Goal: Information Seeking & Learning: Learn about a topic

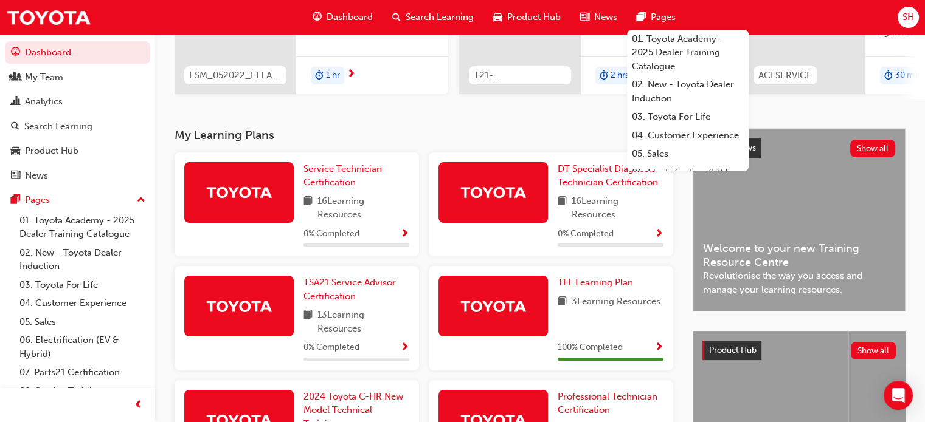
scroll to position [304, 0]
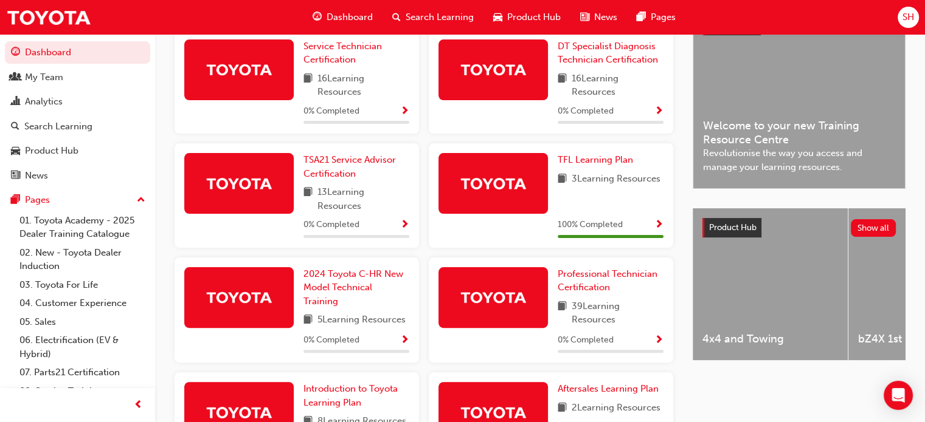
click at [650, 404] on div "Latest News Show all Welcome to your new Training Resource Centre Revolutionise…" at bounding box center [798, 249] width 213 height 488
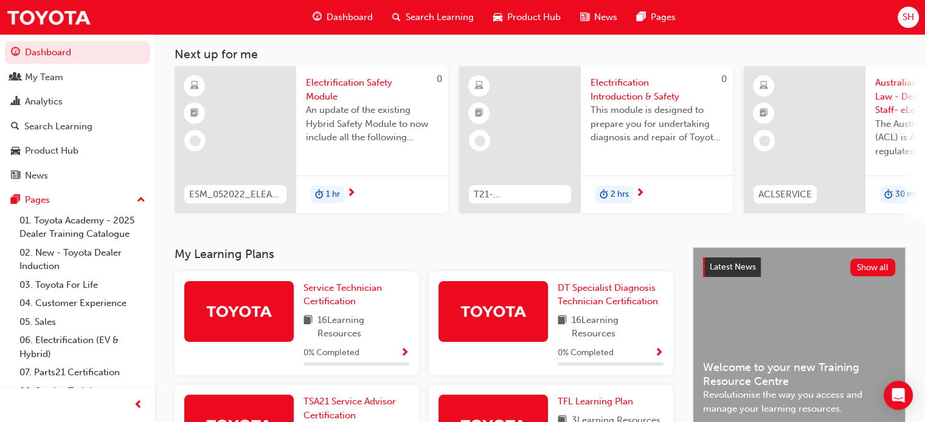
scroll to position [0, 0]
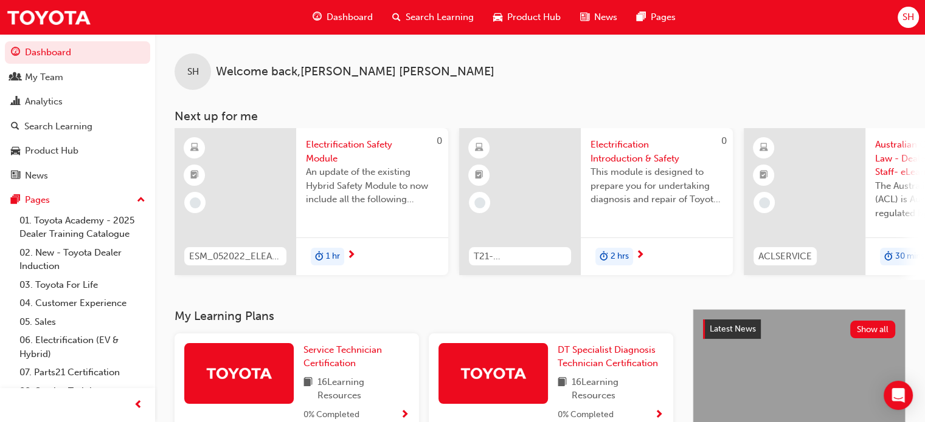
click at [640, 255] on span "next-icon" at bounding box center [639, 255] width 9 height 11
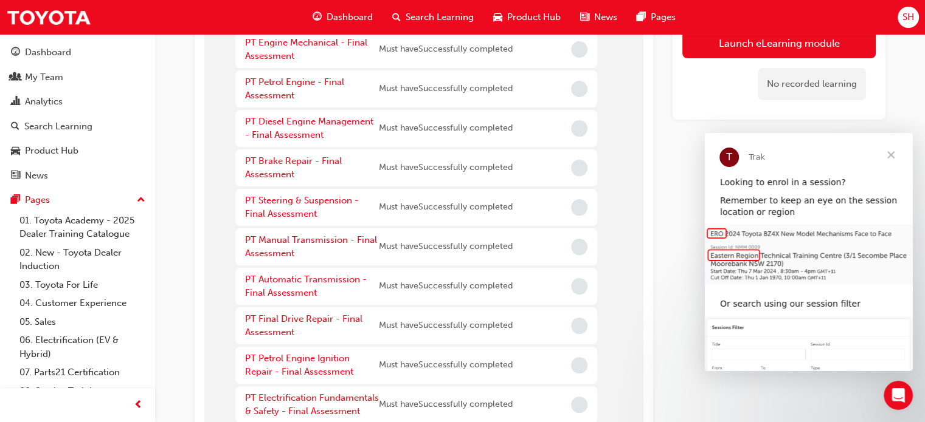
scroll to position [304, 0]
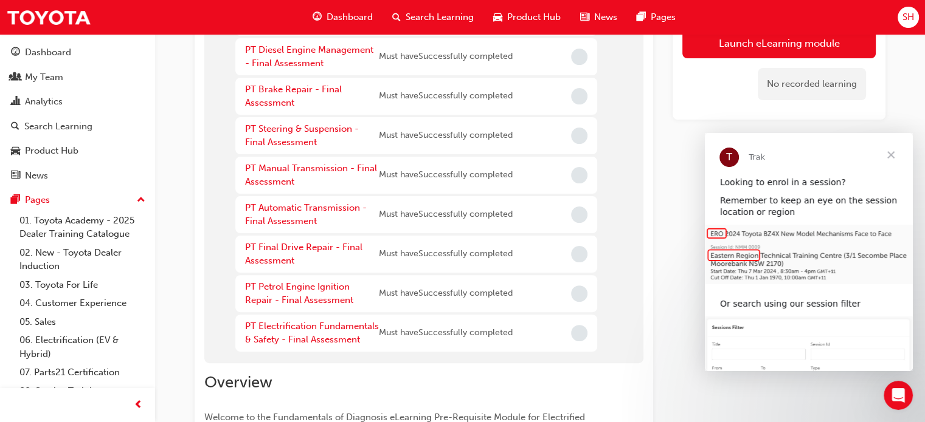
click at [610, 14] on span "News" at bounding box center [605, 17] width 23 height 14
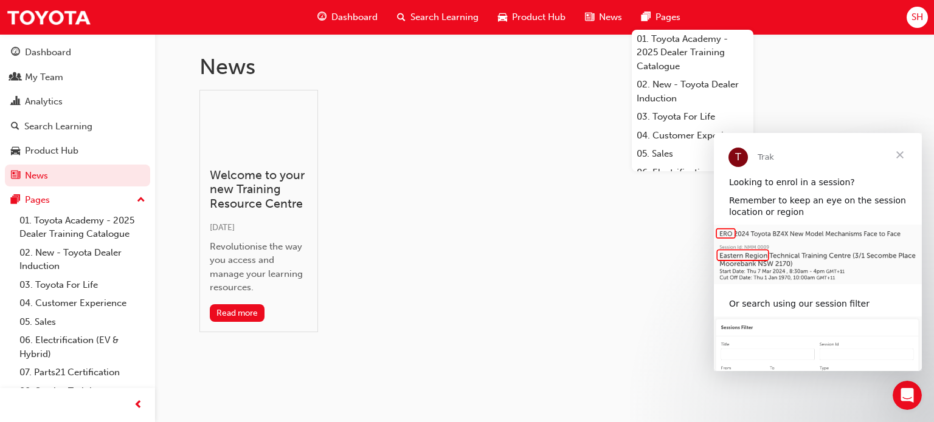
click at [650, 23] on span "Pages" at bounding box center [667, 17] width 25 height 14
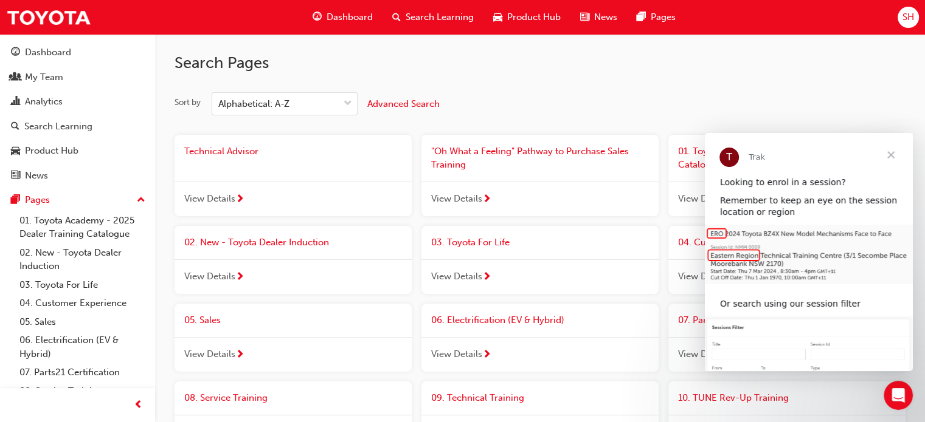
click at [241, 155] on span "Technical Advisor" at bounding box center [221, 151] width 74 height 11
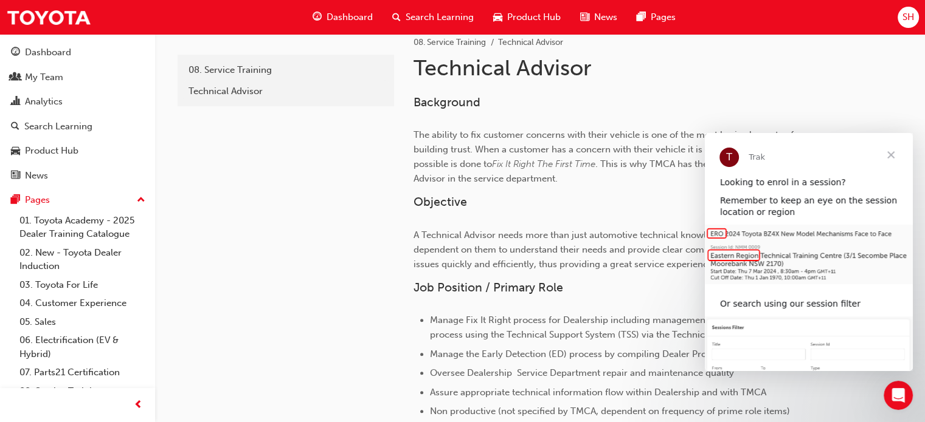
scroll to position [243, 0]
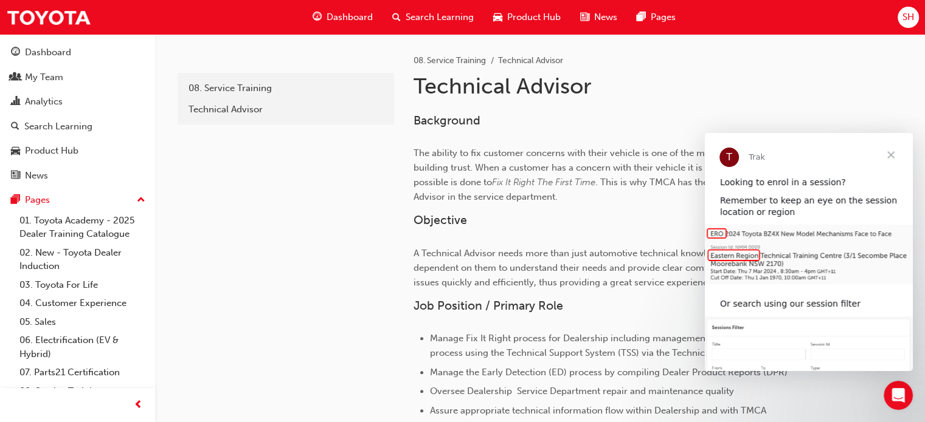
click at [650, 152] on span "Close" at bounding box center [891, 155] width 44 height 44
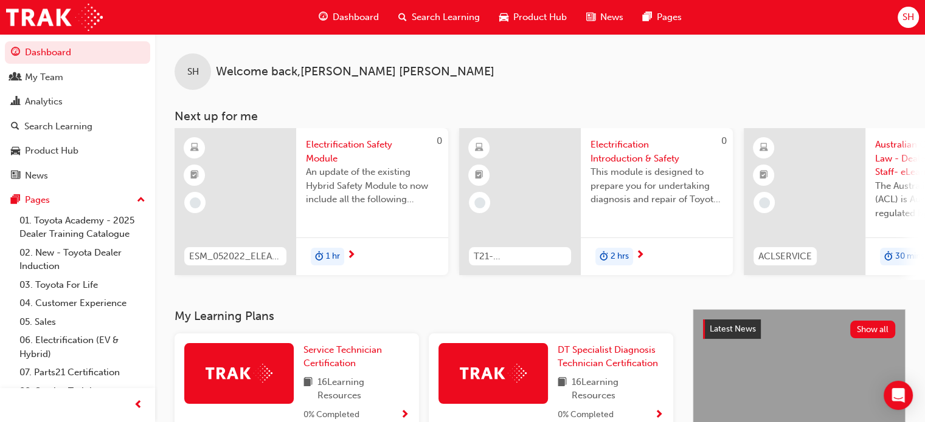
click at [224, 182] on div at bounding box center [235, 201] width 122 height 147
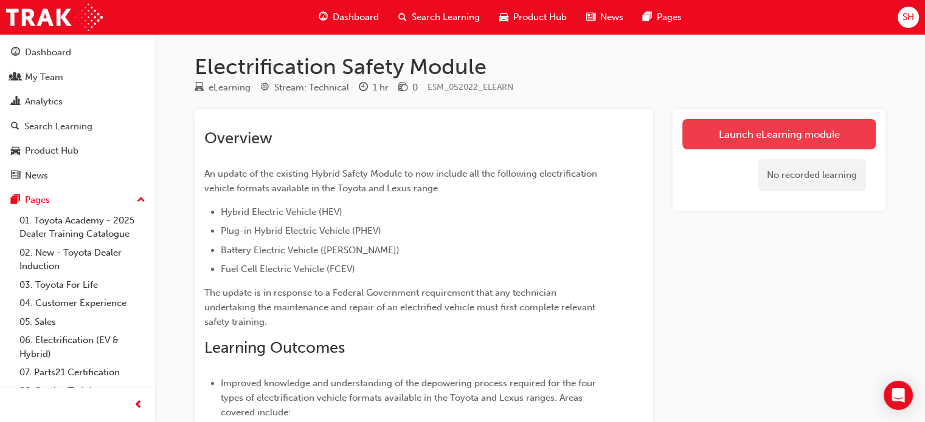
click at [763, 131] on link "Launch eLearning module" at bounding box center [778, 134] width 193 height 30
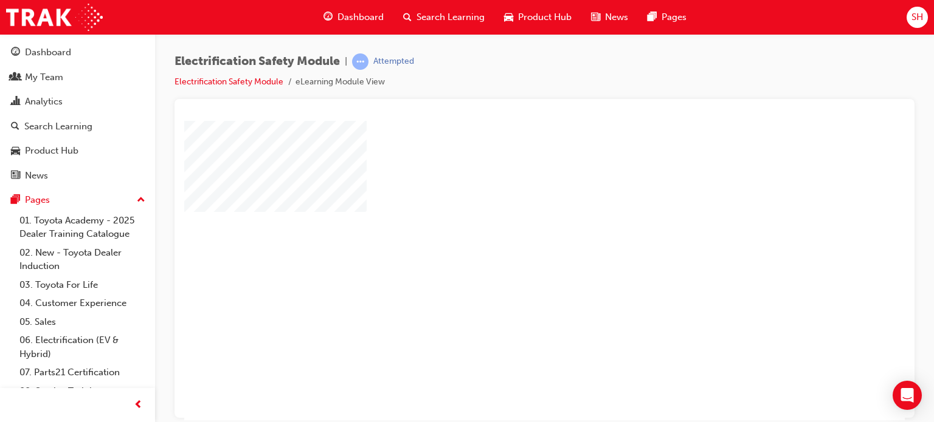
click at [509, 235] on div "play" at bounding box center [509, 235] width 0 height 0
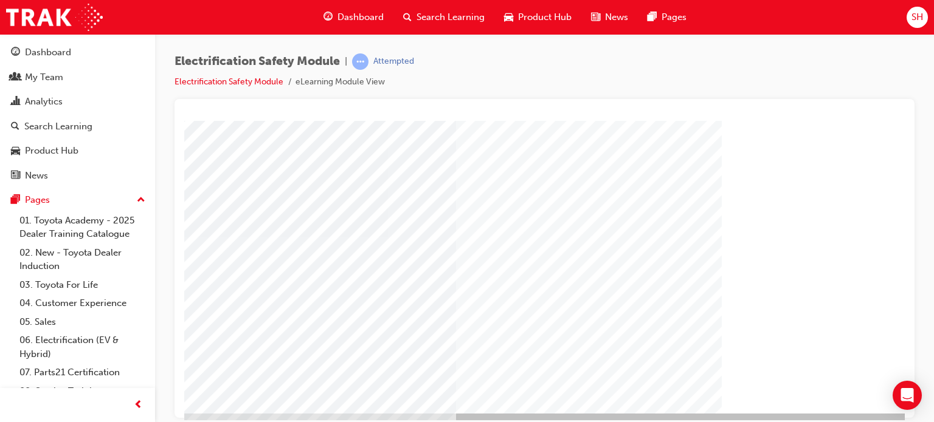
scroll to position [165, 115]
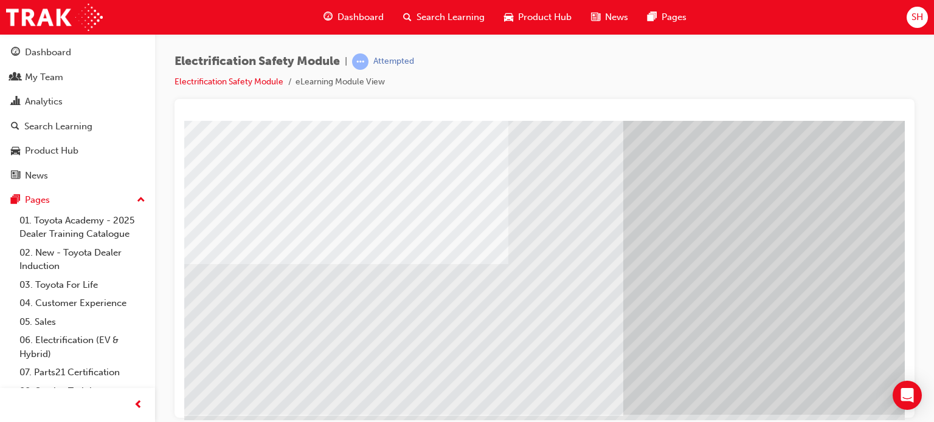
scroll to position [165, 0]
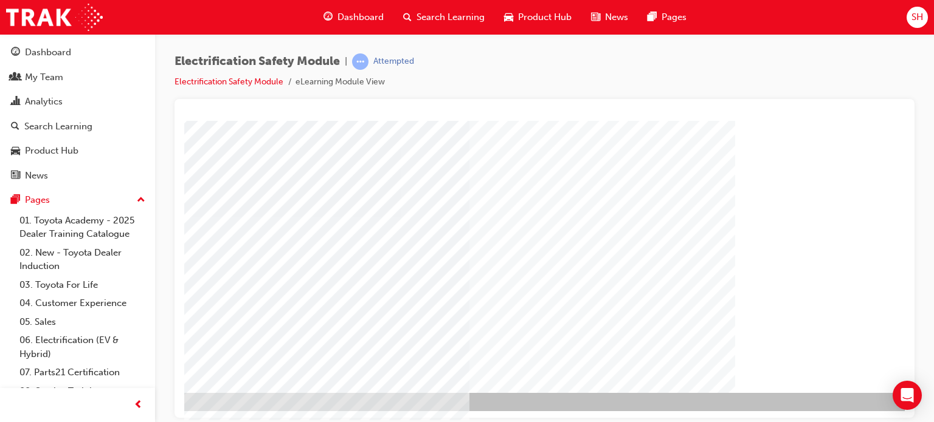
scroll to position [165, 115]
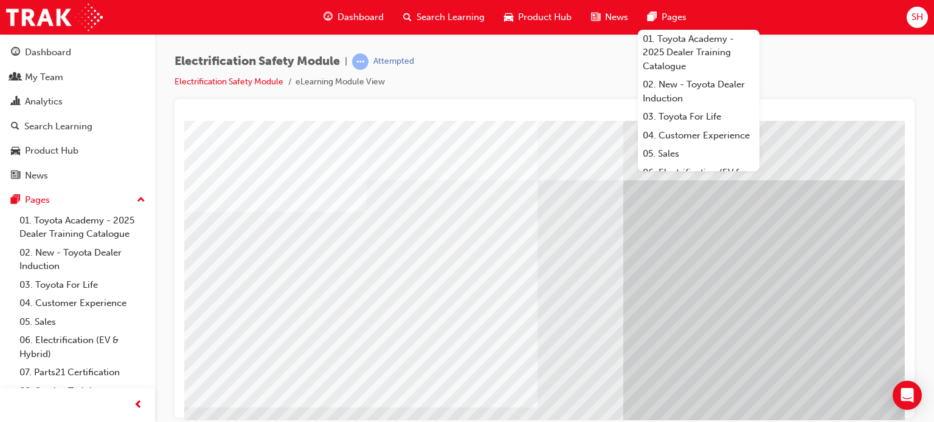
drag, startPoint x: 612, startPoint y: 324, endPoint x: 455, endPoint y: 338, distance: 157.4
click at [455, 338] on div at bounding box center [597, 339] width 827 height 438
drag, startPoint x: 455, startPoint y: 339, endPoint x: 469, endPoint y: 338, distance: 14.0
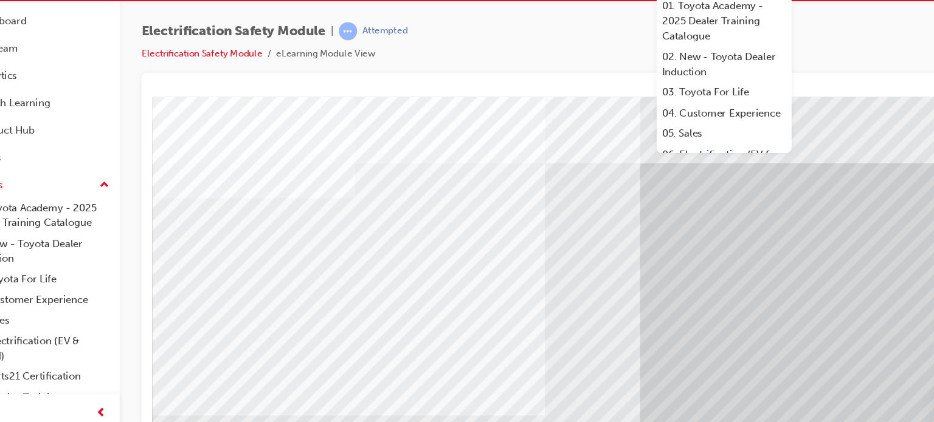
drag, startPoint x: 427, startPoint y: 286, endPoint x: 462, endPoint y: 284, distance: 35.3
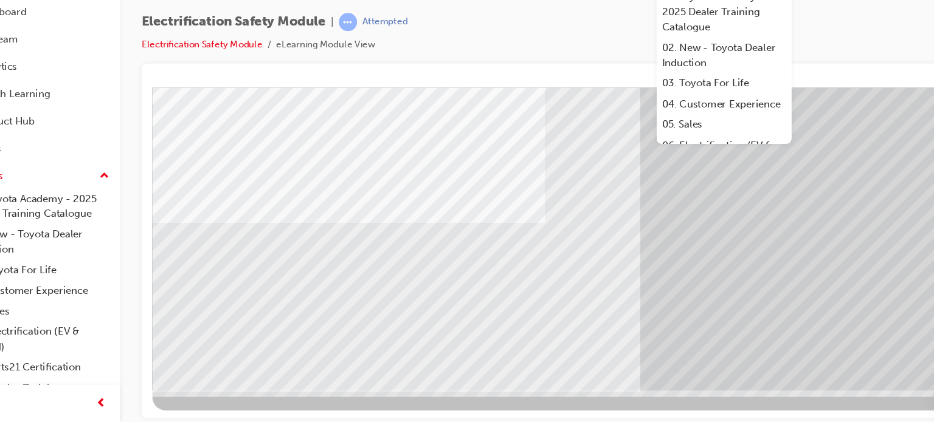
scroll to position [165, 115]
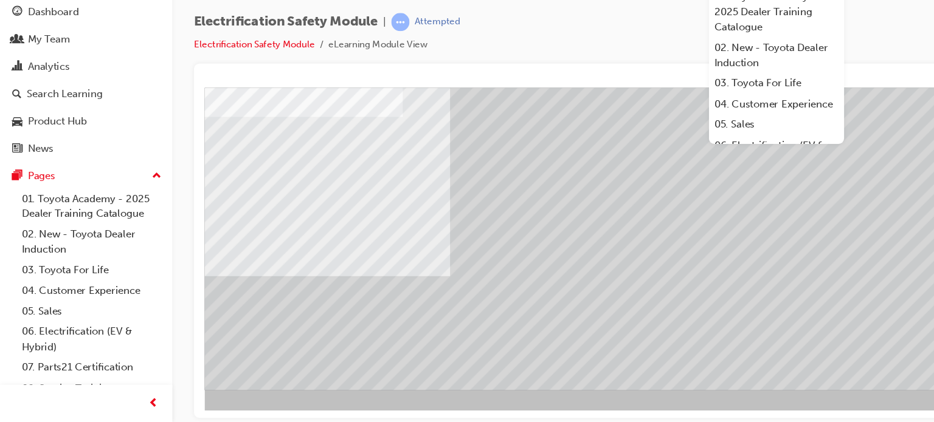
scroll to position [0, 0]
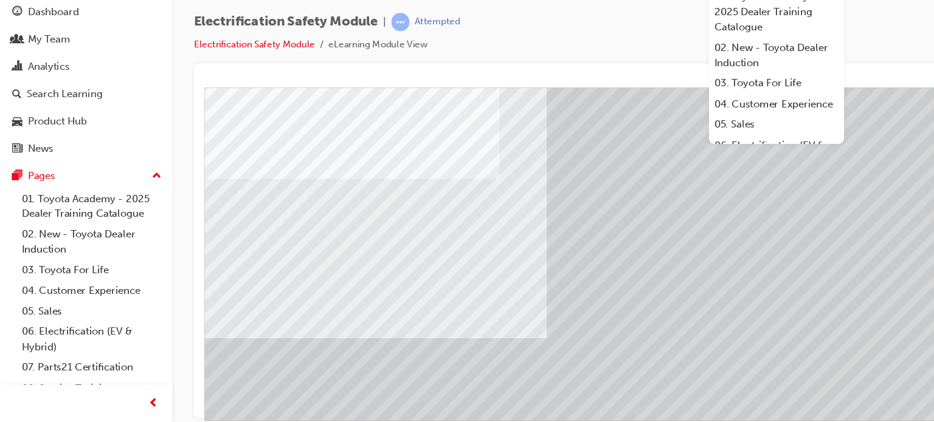
scroll to position [109, 17]
drag, startPoint x: 463, startPoint y: 323, endPoint x: 764, endPoint y: 356, distance: 302.7
click at [764, 356] on div "Navigation" at bounding box center [600, 197] width 827 height 438
drag, startPoint x: 391, startPoint y: 274, endPoint x: 162, endPoint y: 192, distance: 244.0
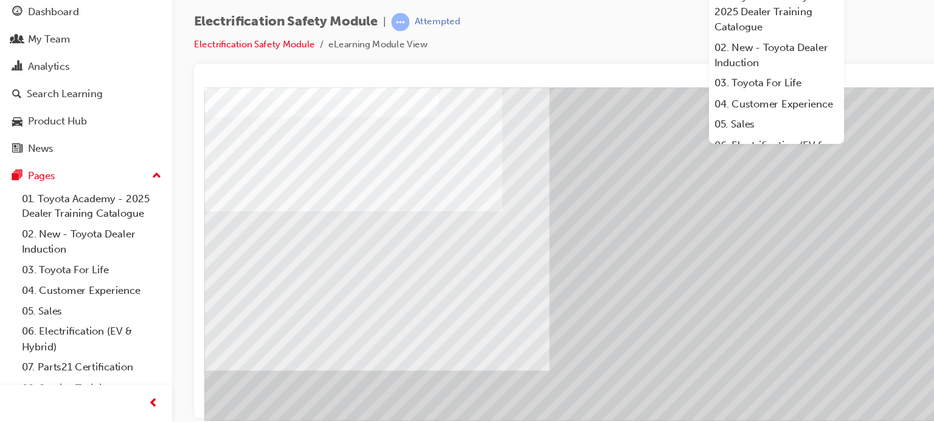
scroll to position [54, 17]
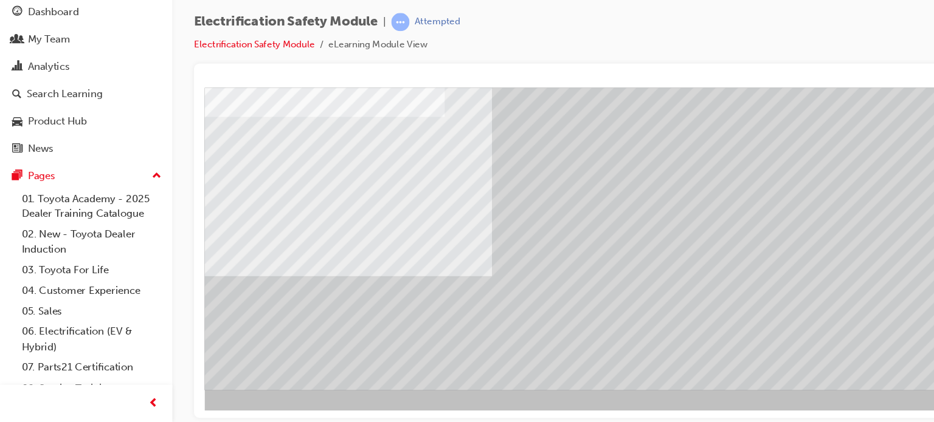
scroll to position [165, 115]
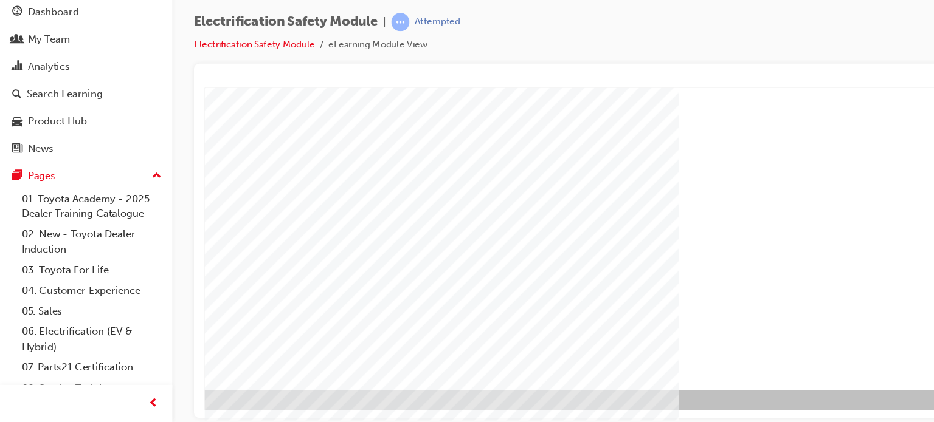
scroll to position [0, 0]
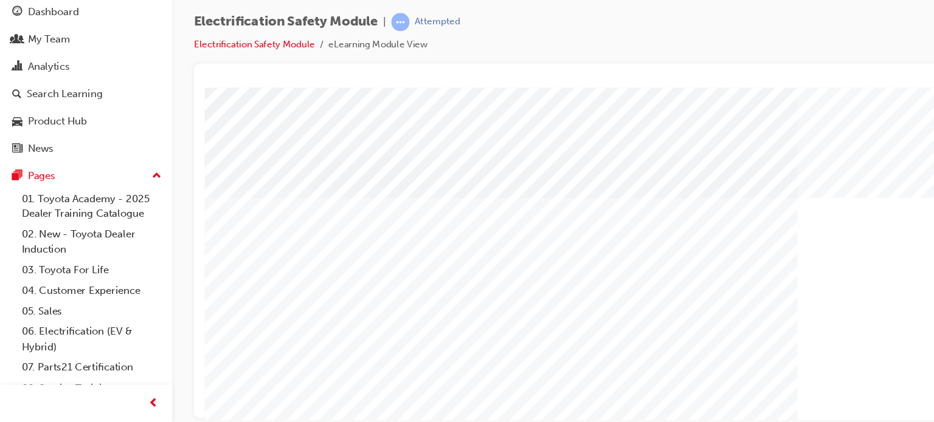
click at [411, 92] on html "Loading..." at bounding box center [564, 90] width 720 height 5
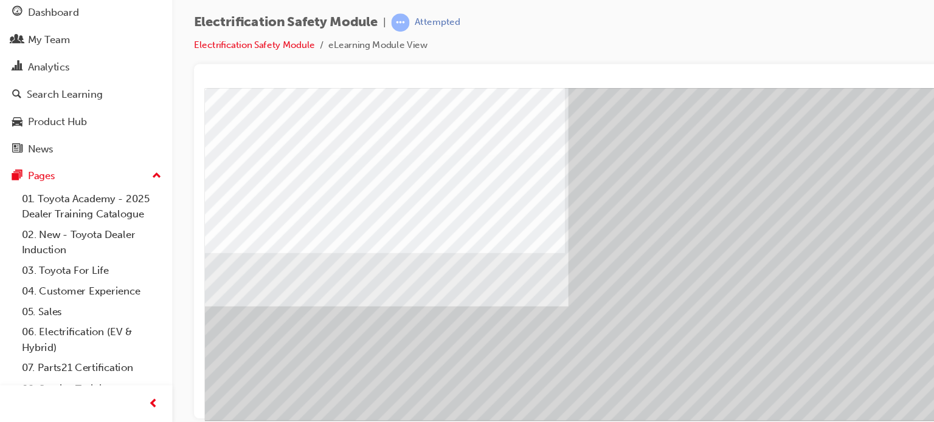
scroll to position [164, 0]
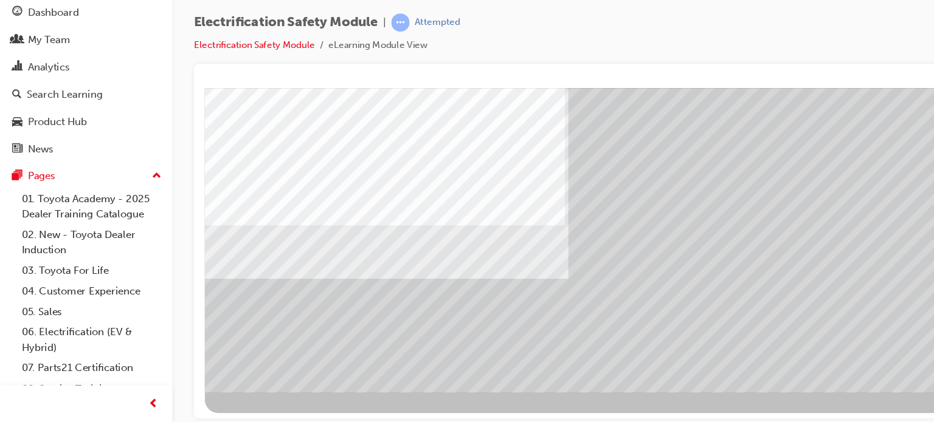
drag, startPoint x: 443, startPoint y: 377, endPoint x: 509, endPoint y: 385, distance: 66.0
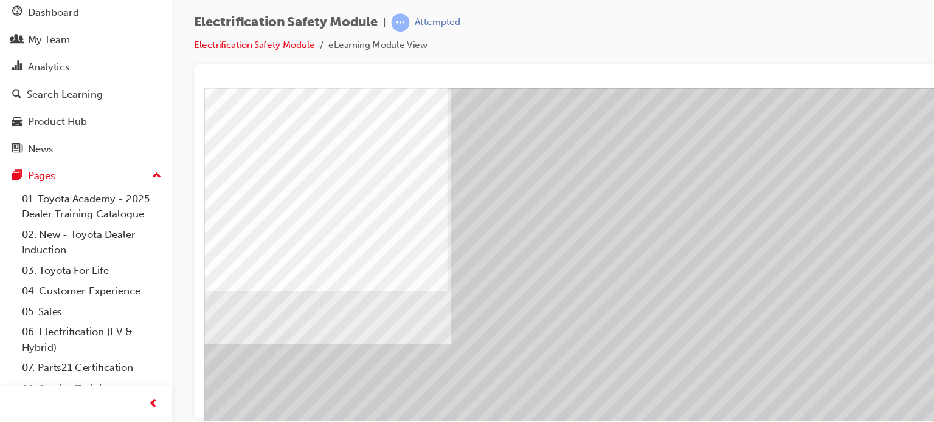
scroll to position [109, 106]
drag, startPoint x: 413, startPoint y: 378, endPoint x: 390, endPoint y: 381, distance: 23.9
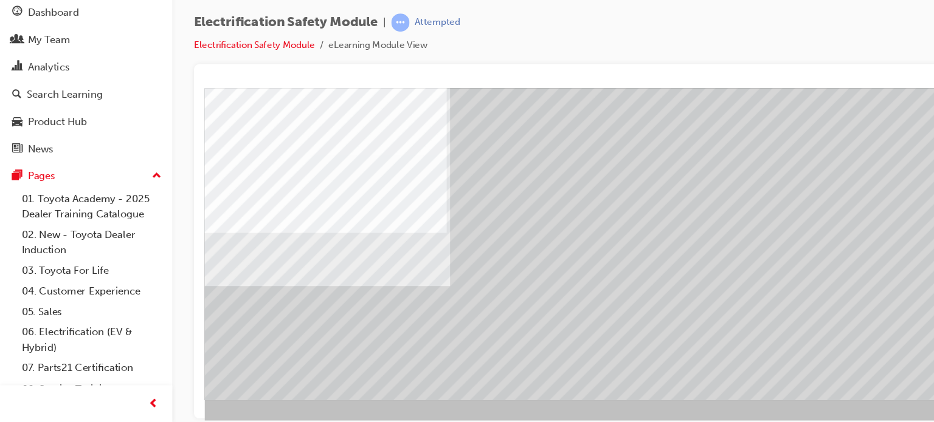
scroll to position [165, 115]
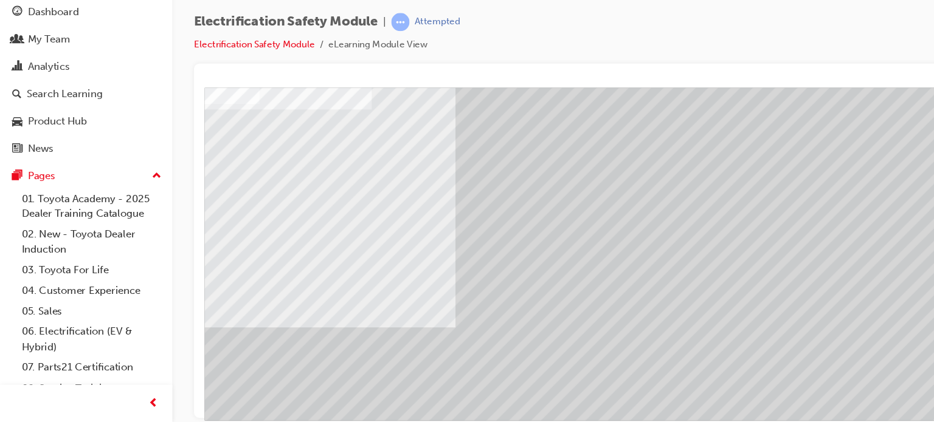
scroll to position [1, 102]
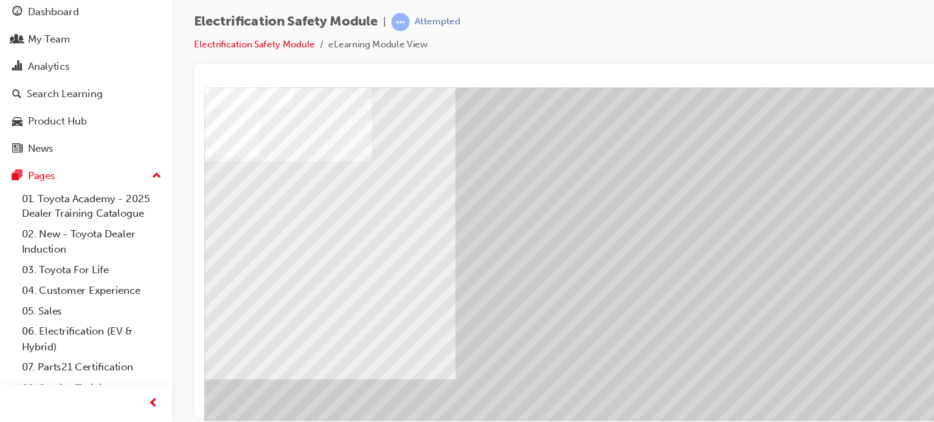
scroll to position [165, 102]
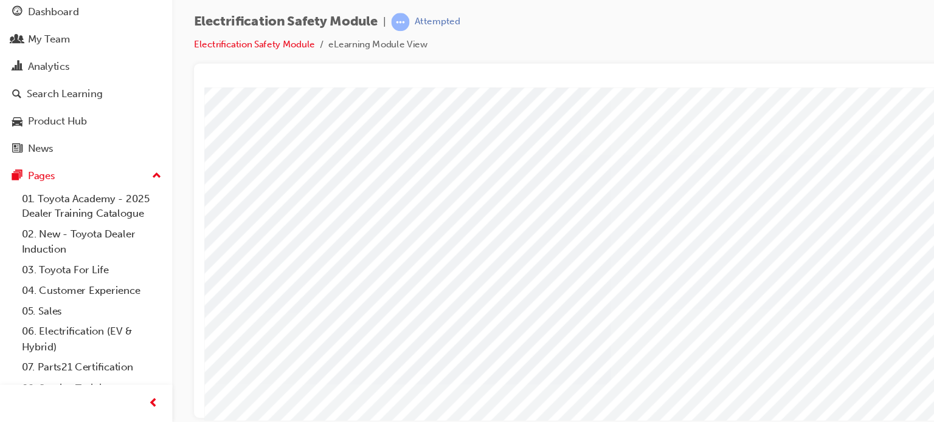
scroll to position [165, 101]
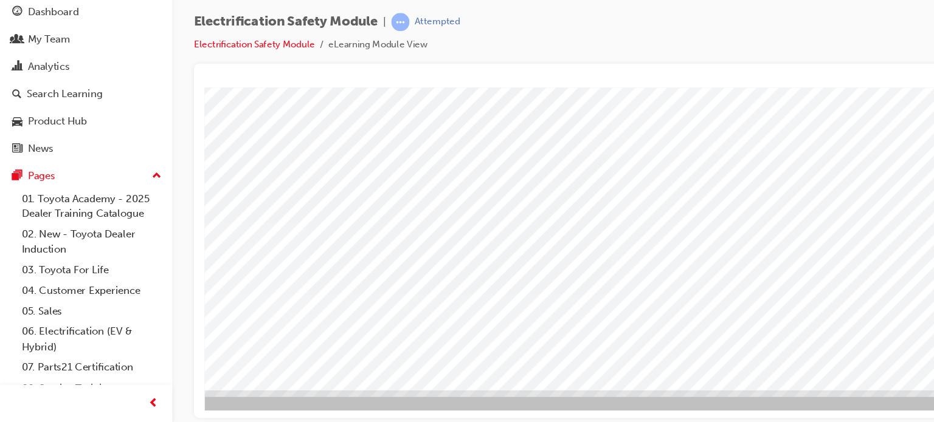
drag, startPoint x: 835, startPoint y: 331, endPoint x: 816, endPoint y: 334, distance: 18.4
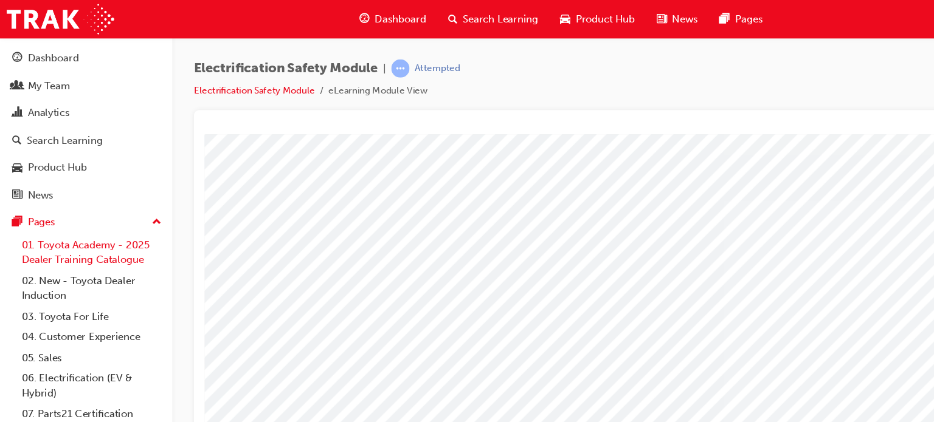
click at [51, 221] on link "01. Toyota Academy - 2025 Dealer Training Catalogue" at bounding box center [83, 228] width 136 height 32
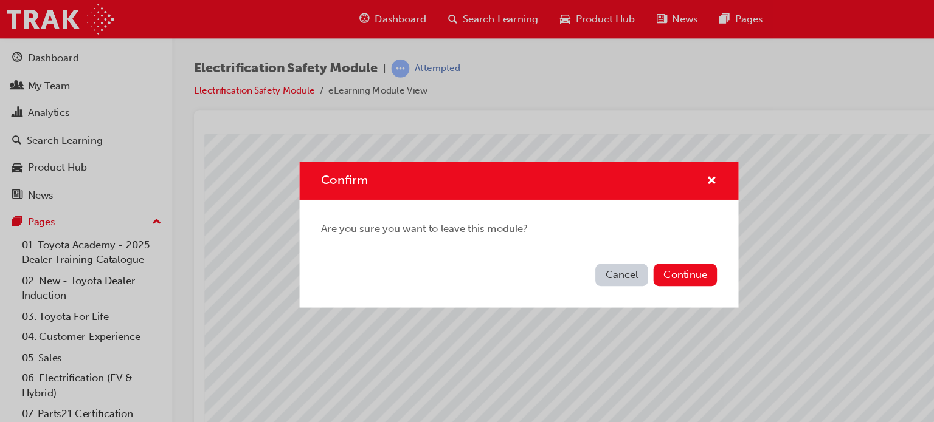
drag, startPoint x: 563, startPoint y: 252, endPoint x: 379, endPoint y: 131, distance: 220.0
click at [563, 252] on button "Cancel" at bounding box center [558, 248] width 47 height 20
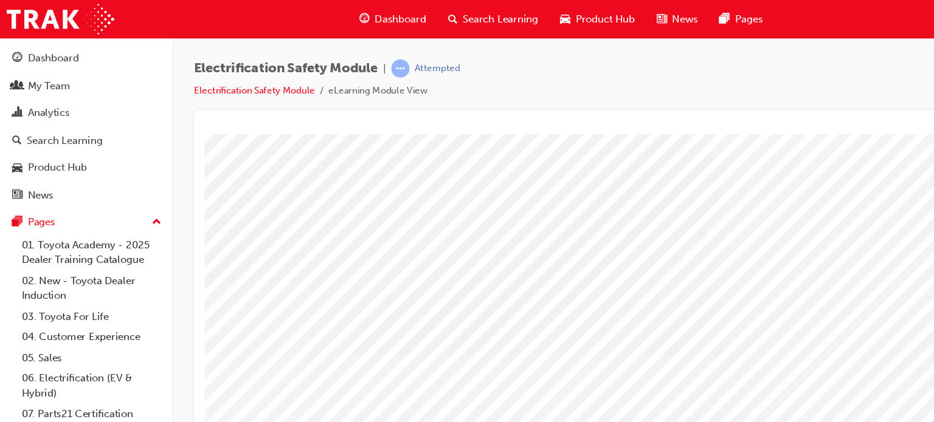
scroll to position [165, 0]
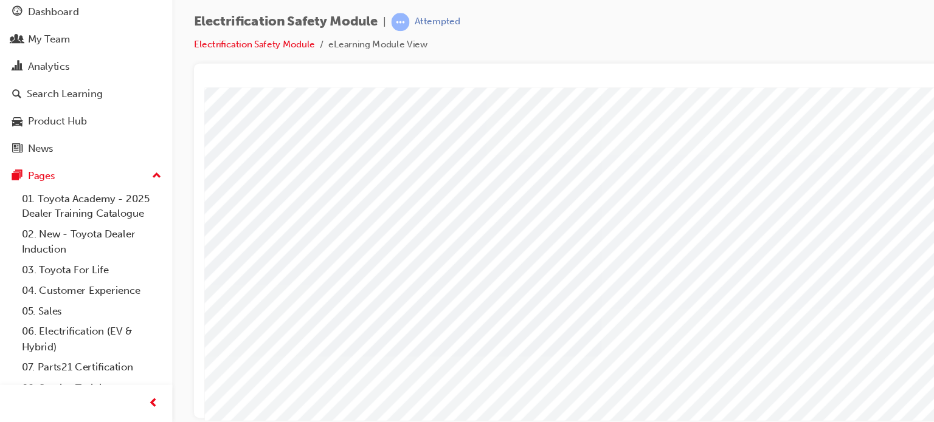
scroll to position [165, 109]
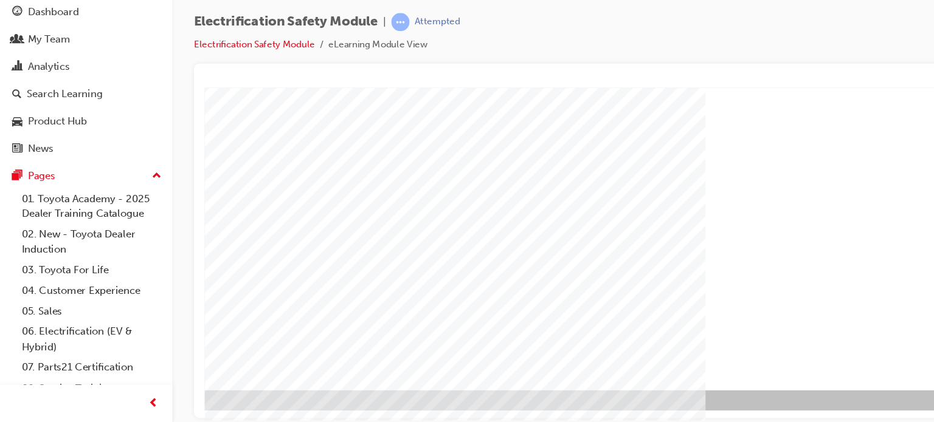
scroll to position [165, 115]
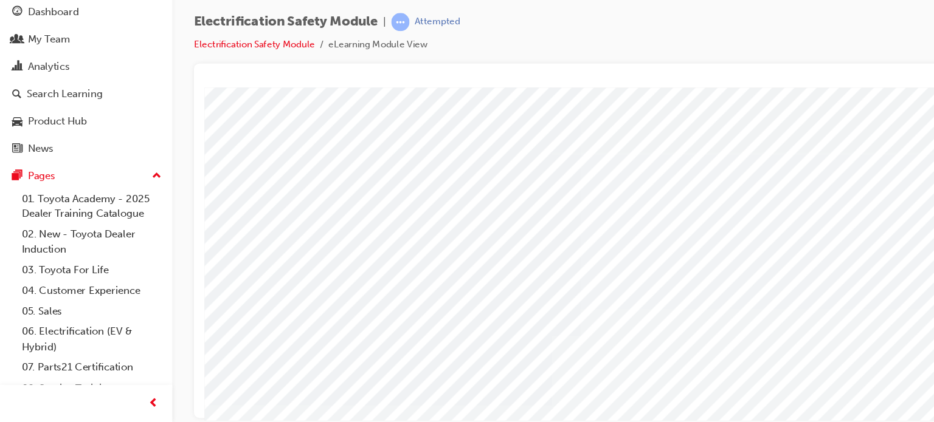
scroll to position [1, 49]
drag, startPoint x: 263, startPoint y: 377, endPoint x: 249, endPoint y: 387, distance: 17.4
click at [249, 91] on html "multistate Loading..." at bounding box center [515, 88] width 720 height 5
